Goal: Navigation & Orientation: Understand site structure

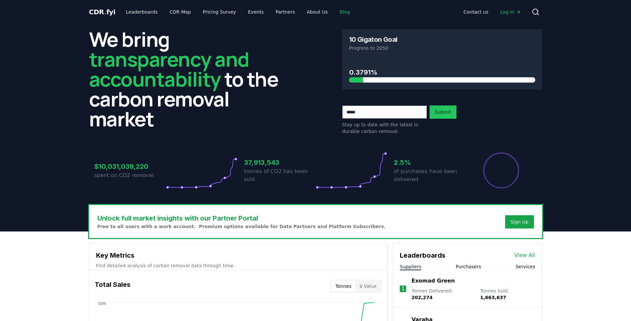
click at [335, 11] on link "Blog" at bounding box center [345, 12] width 21 height 12
click at [335, 12] on link "Blog" at bounding box center [345, 12] width 21 height 12
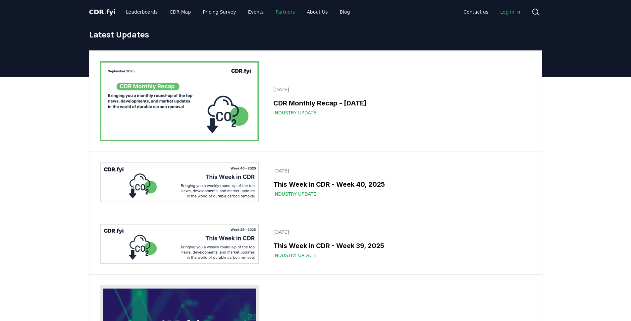
click at [279, 13] on link "Partners" at bounding box center [285, 12] width 30 height 12
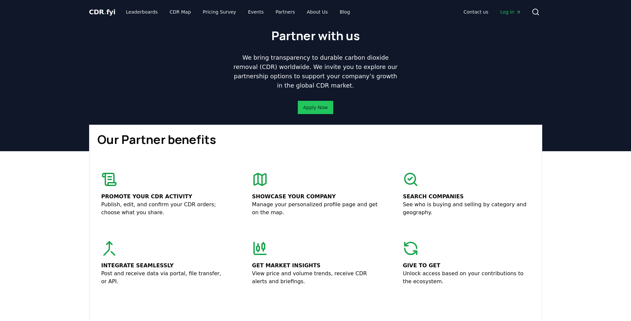
click at [100, 9] on span "CDR . fyi" at bounding box center [102, 12] width 27 height 8
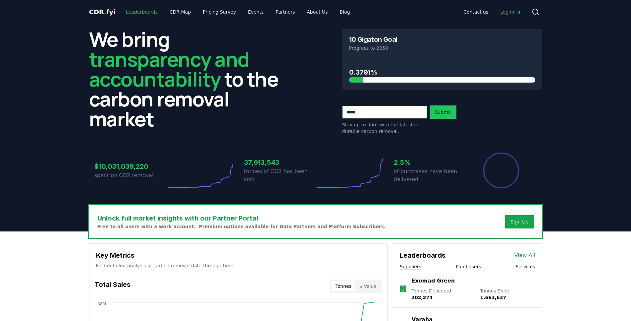
click at [142, 14] on link "Leaderboards" at bounding box center [142, 12] width 42 height 12
